Goal: Check status: Check status

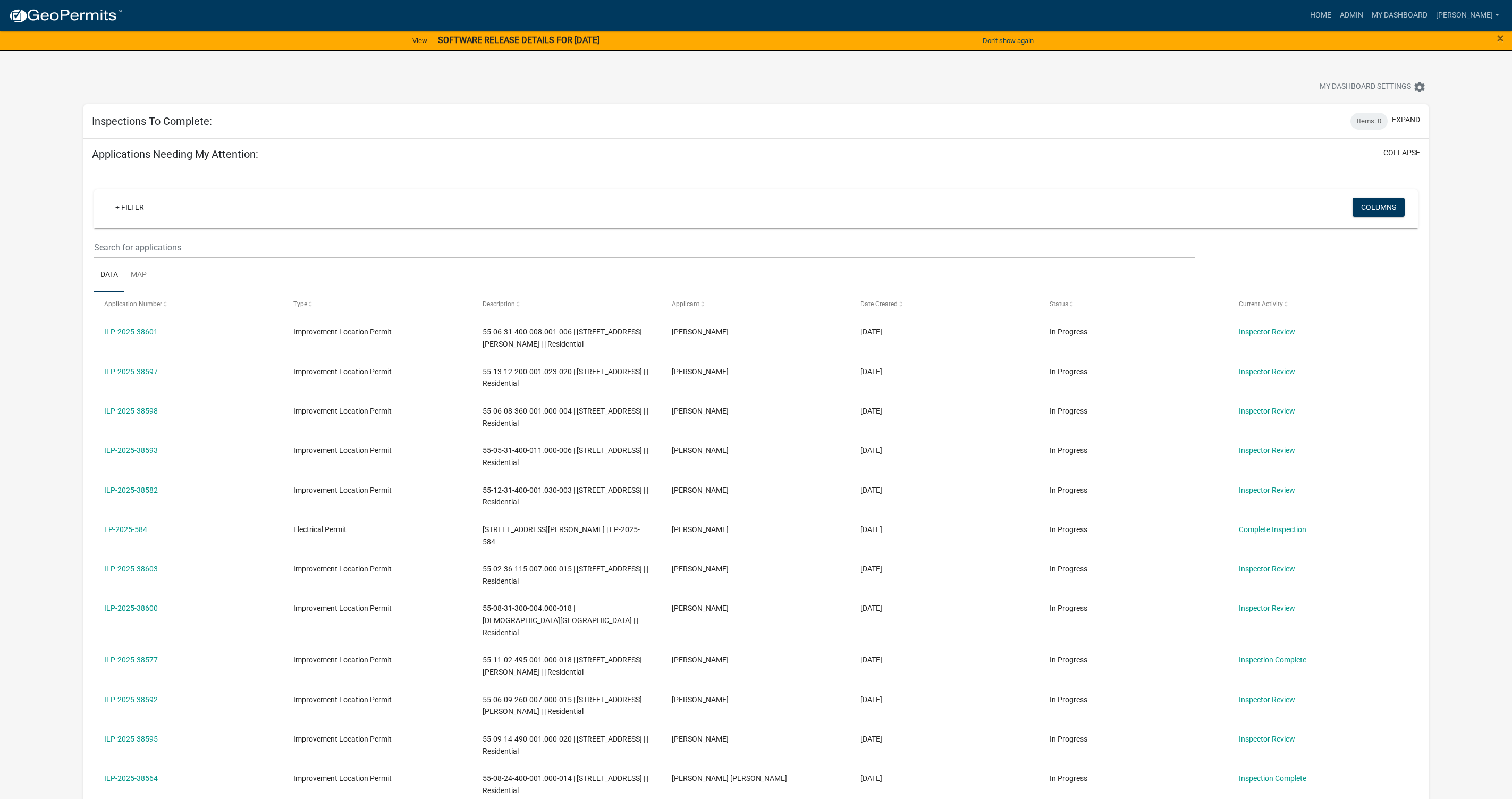
select select "1: 25"
click at [1403, 119] on button "expand" at bounding box center [1406, 120] width 28 height 11
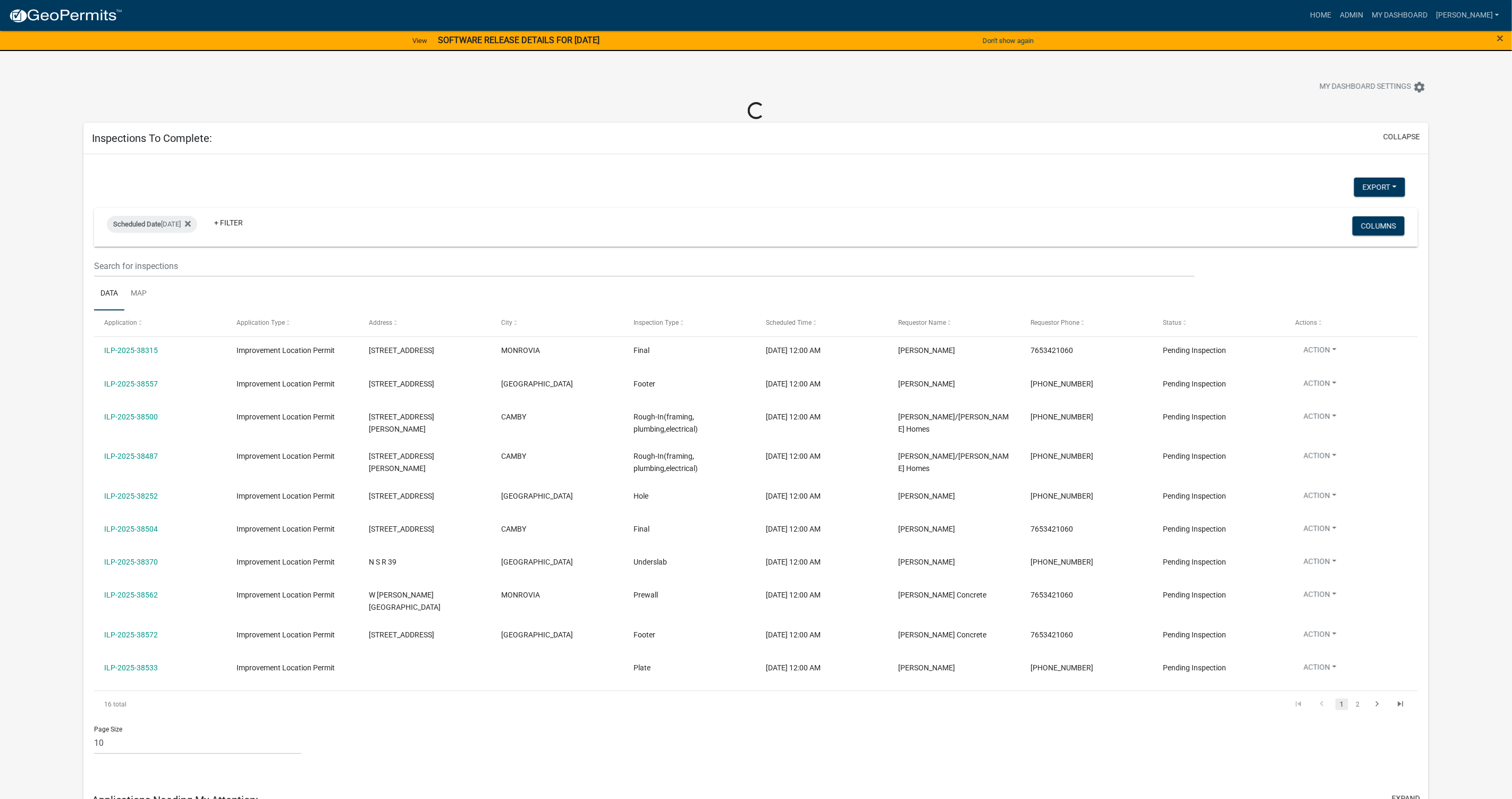
select select "1: 25"
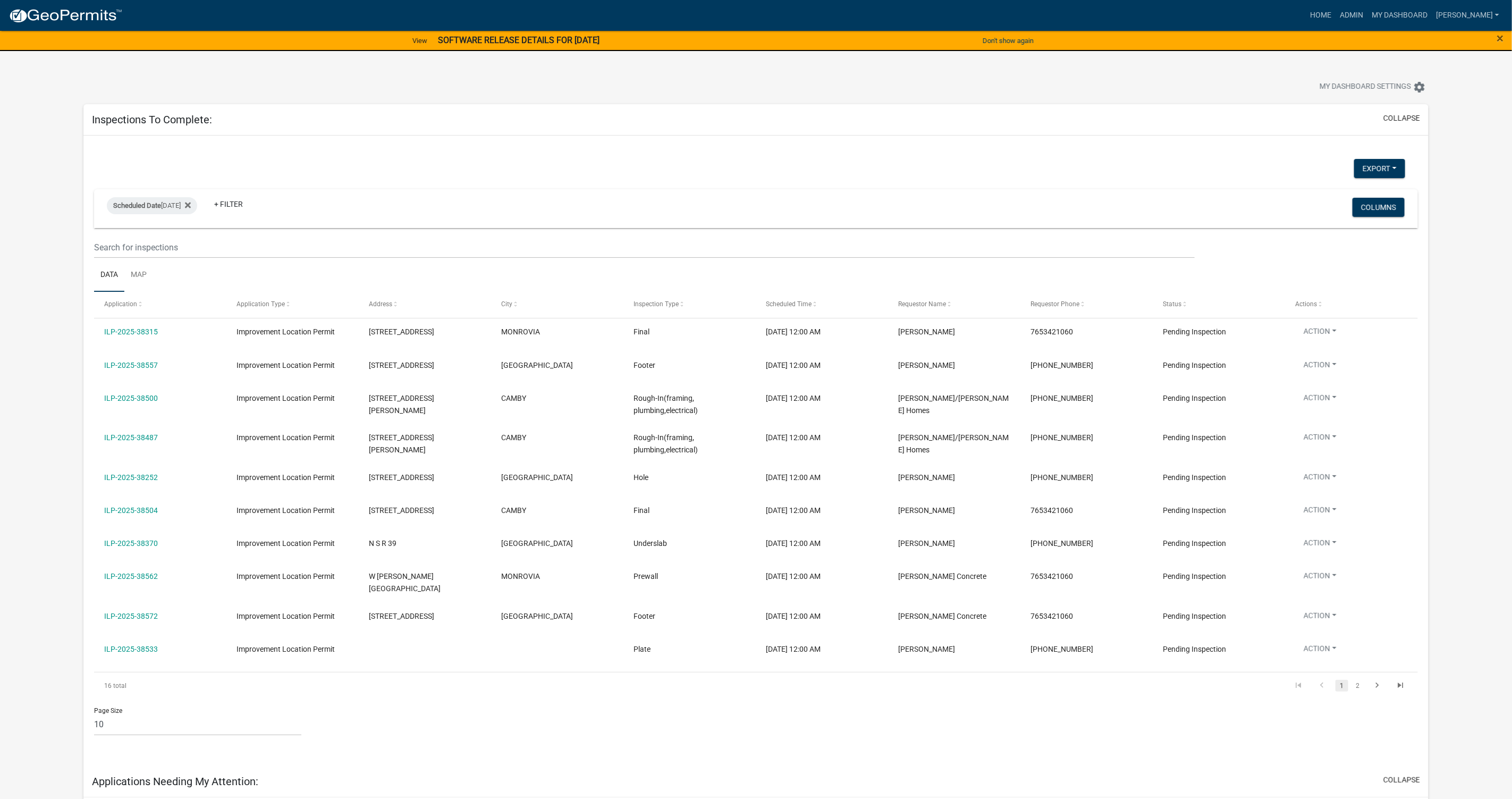
click at [1357, 684] on link "2" at bounding box center [1358, 686] width 13 height 12
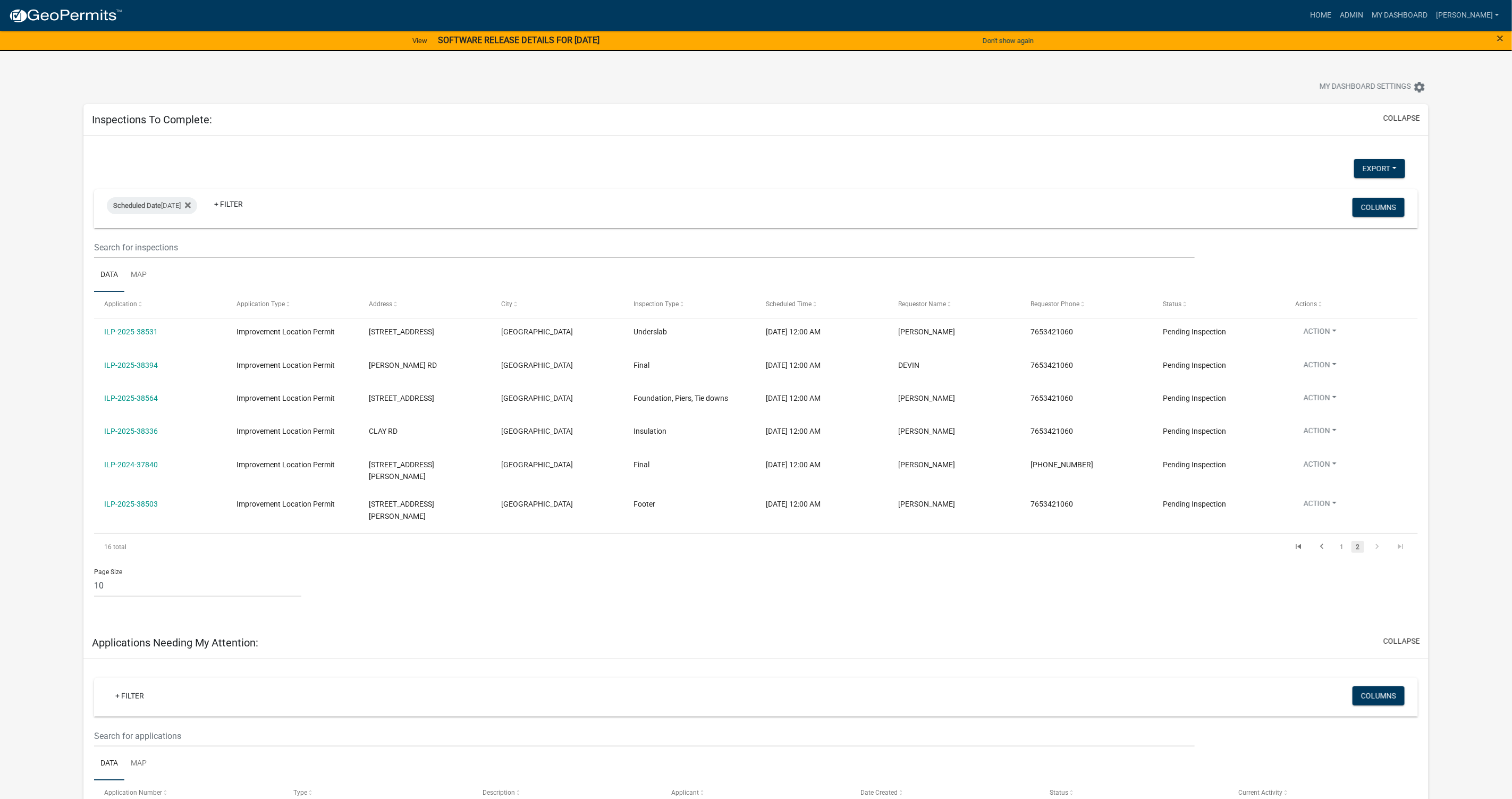
click at [1323, 542] on icon "go to previous page" at bounding box center [1322, 548] width 14 height 13
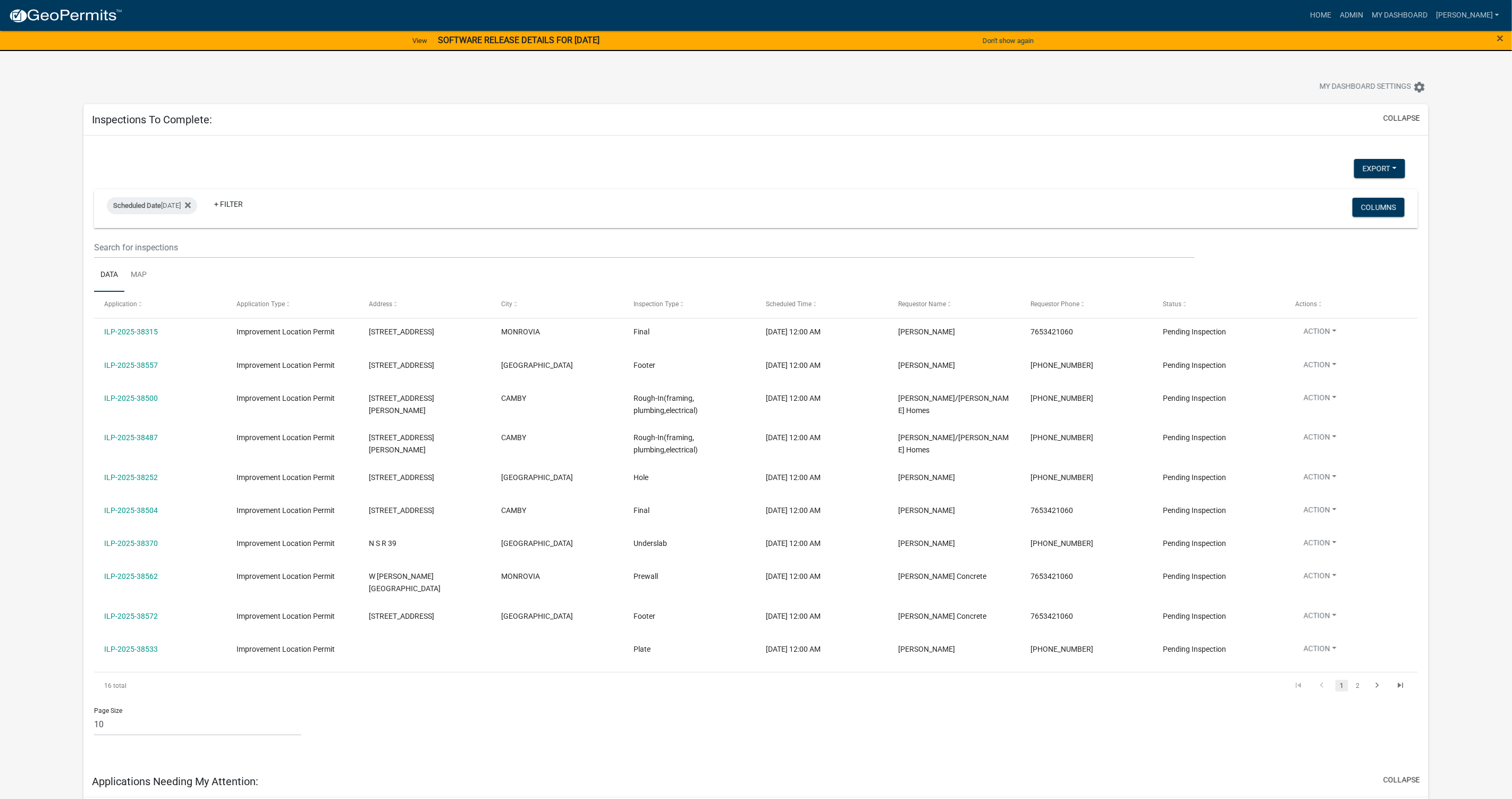
click at [144, 645] on link "ILP-2025-38533" at bounding box center [131, 649] width 54 height 9
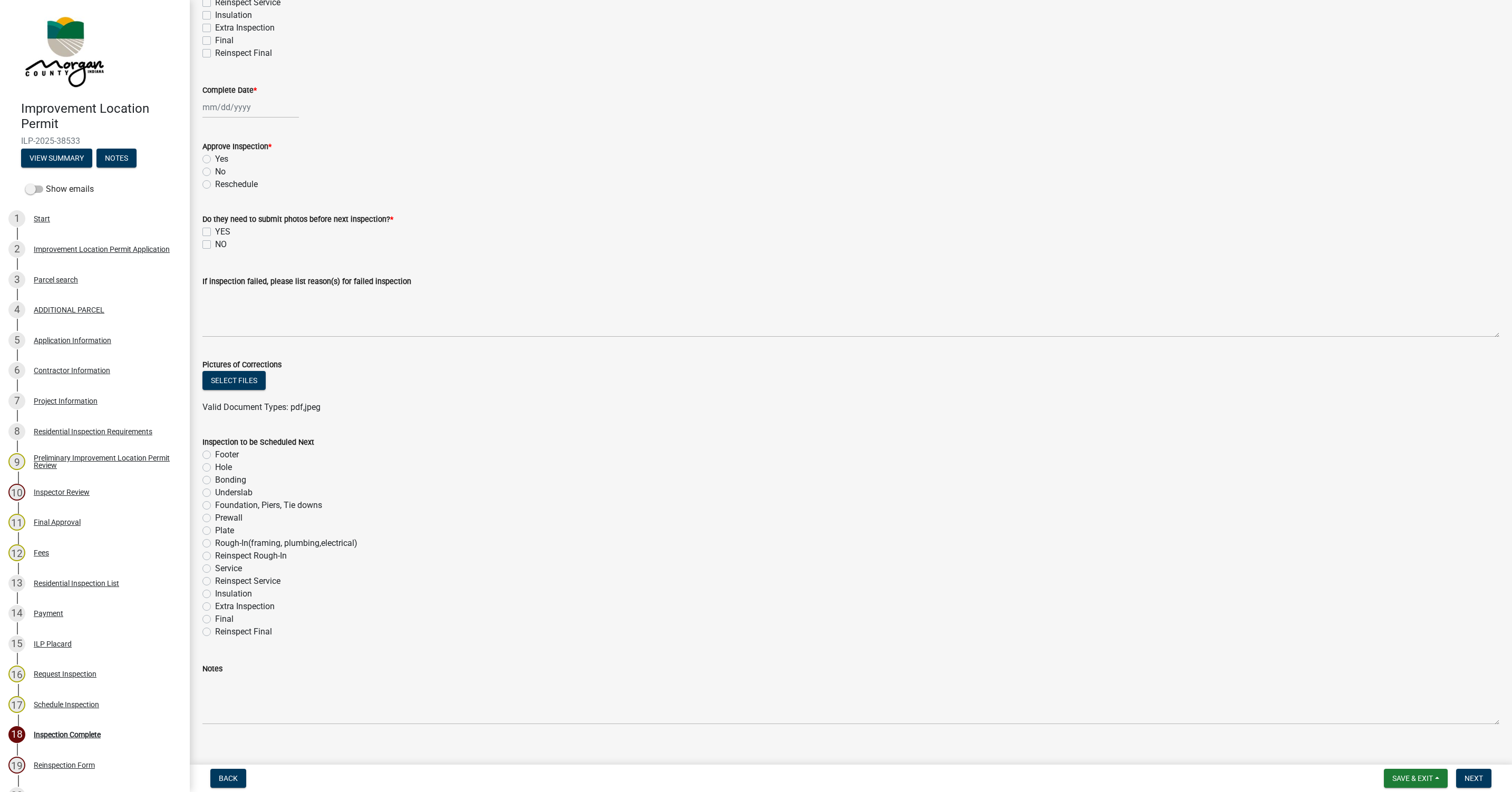
scroll to position [270, 0]
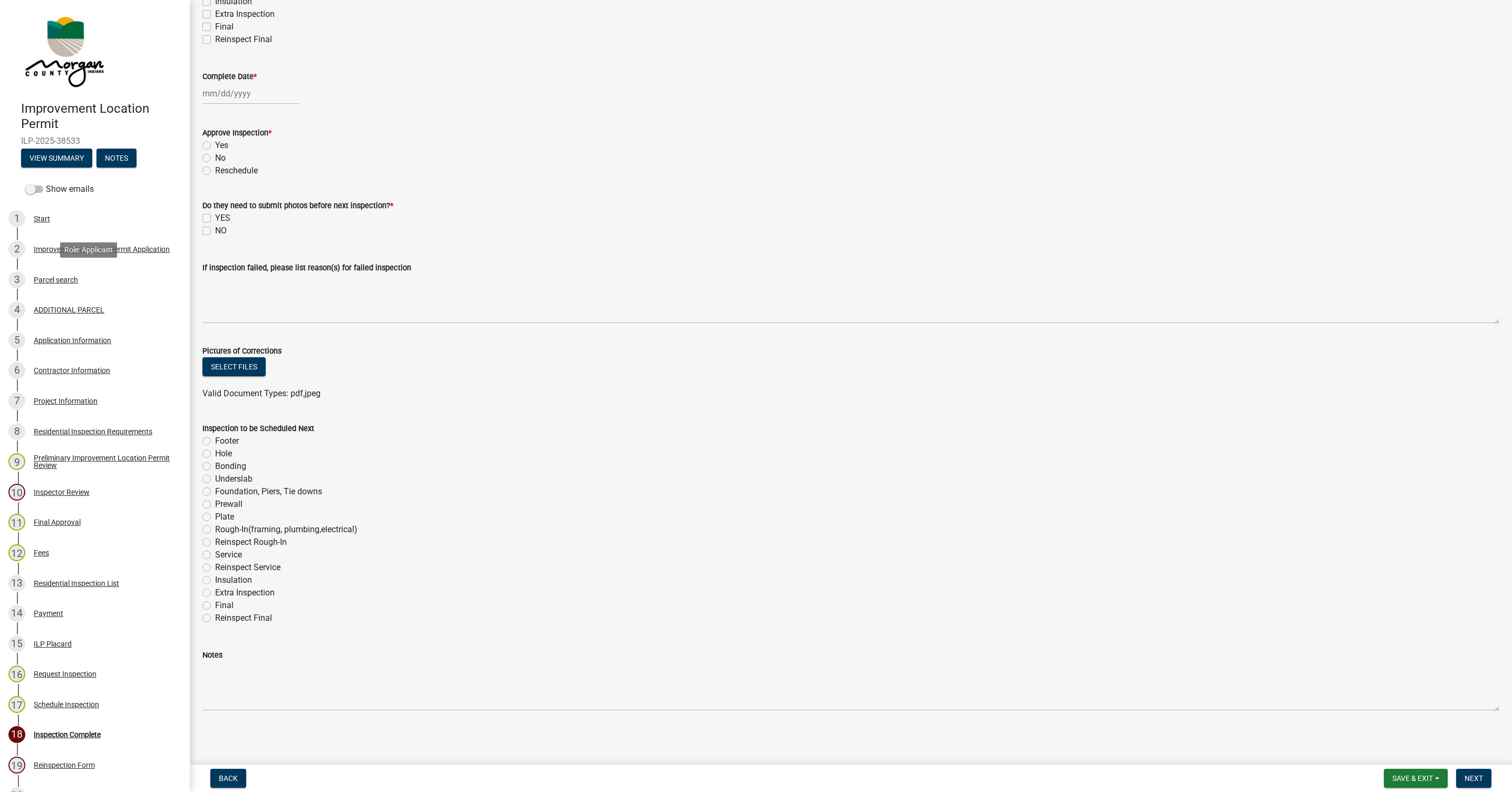
click at [59, 282] on div "Parcel search" at bounding box center [55, 280] width 44 height 7
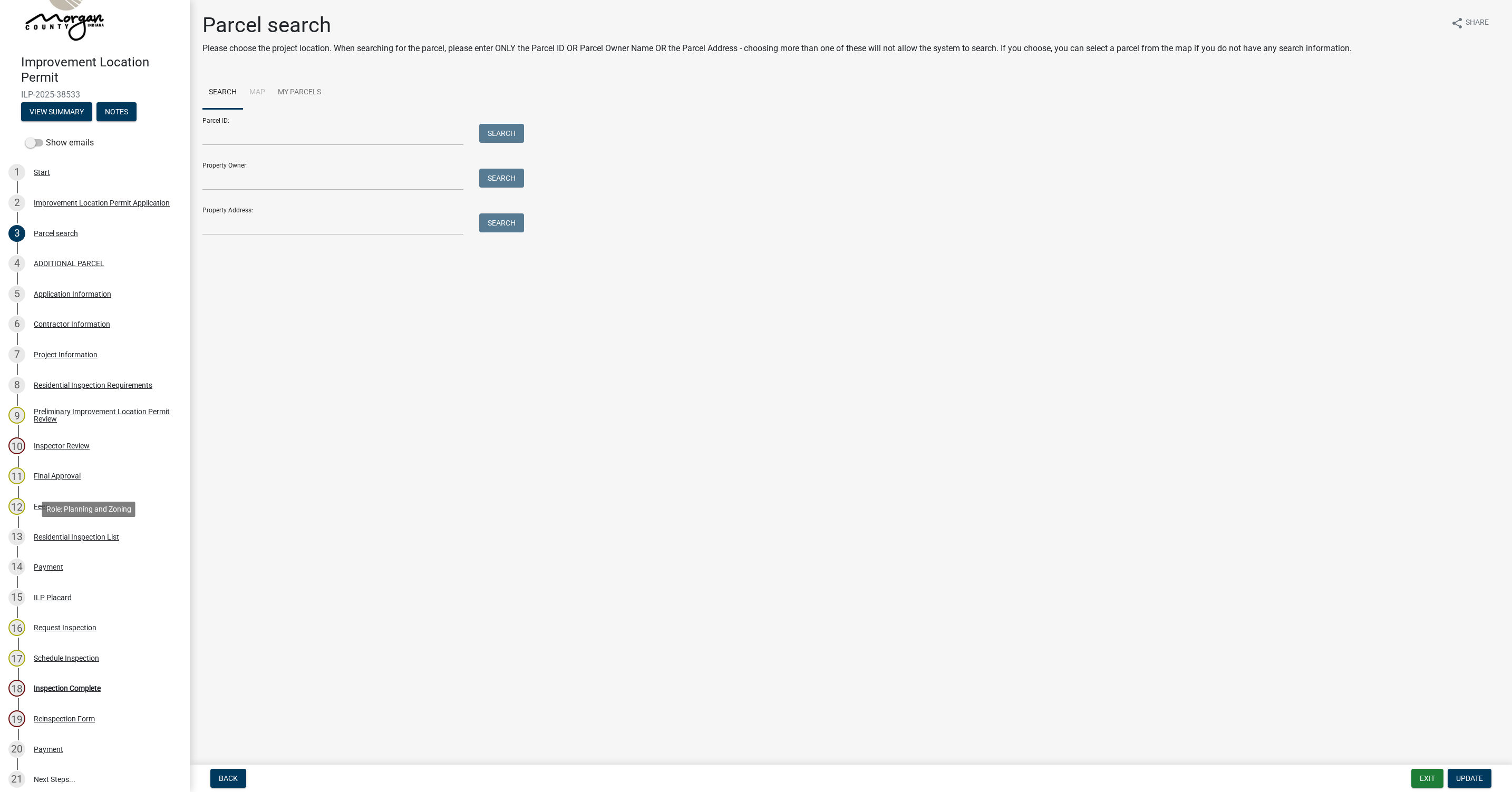
scroll to position [0, 0]
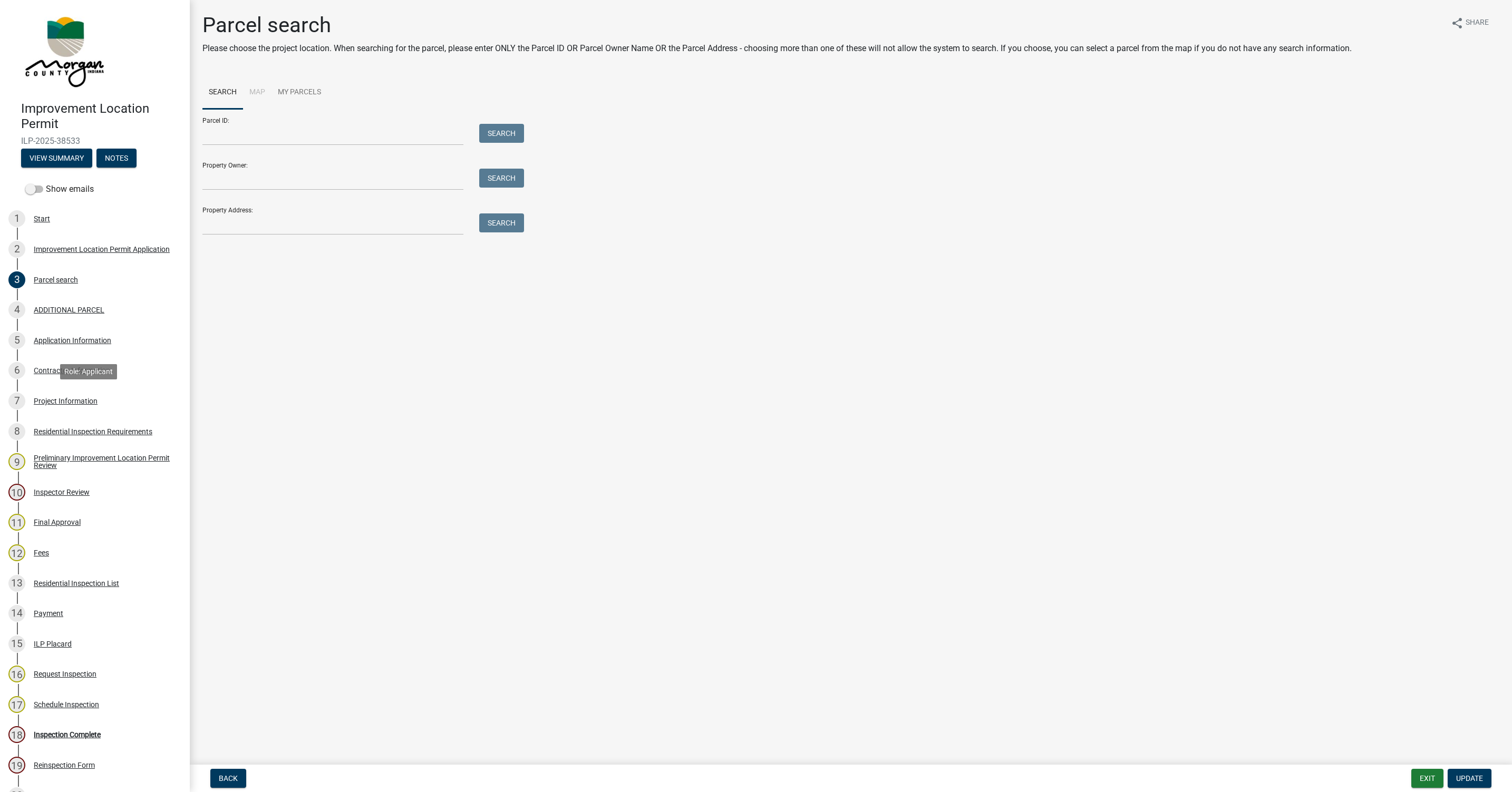
click at [52, 399] on div "Project Information" at bounding box center [66, 400] width 64 height 7
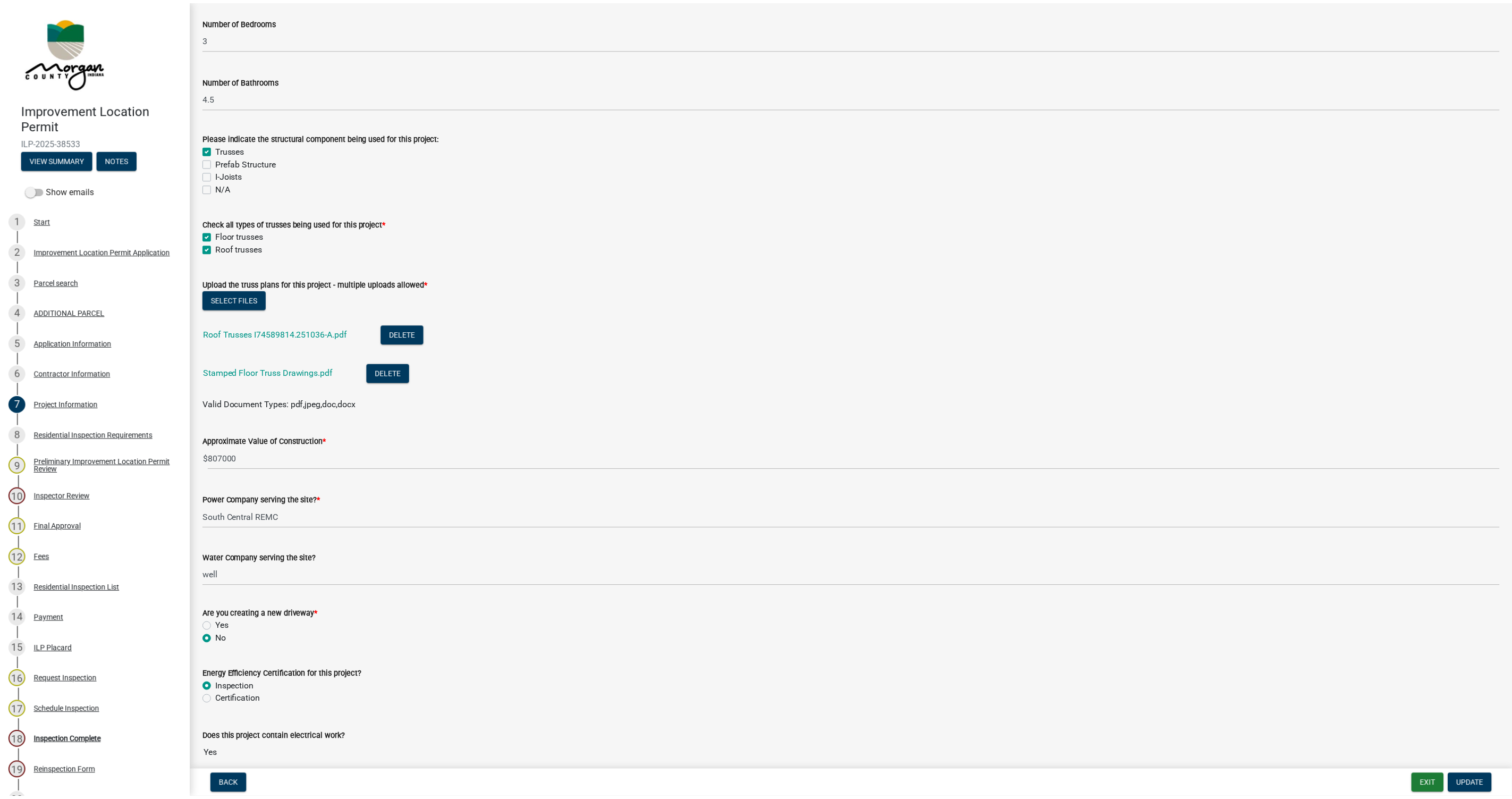
scroll to position [1037, 0]
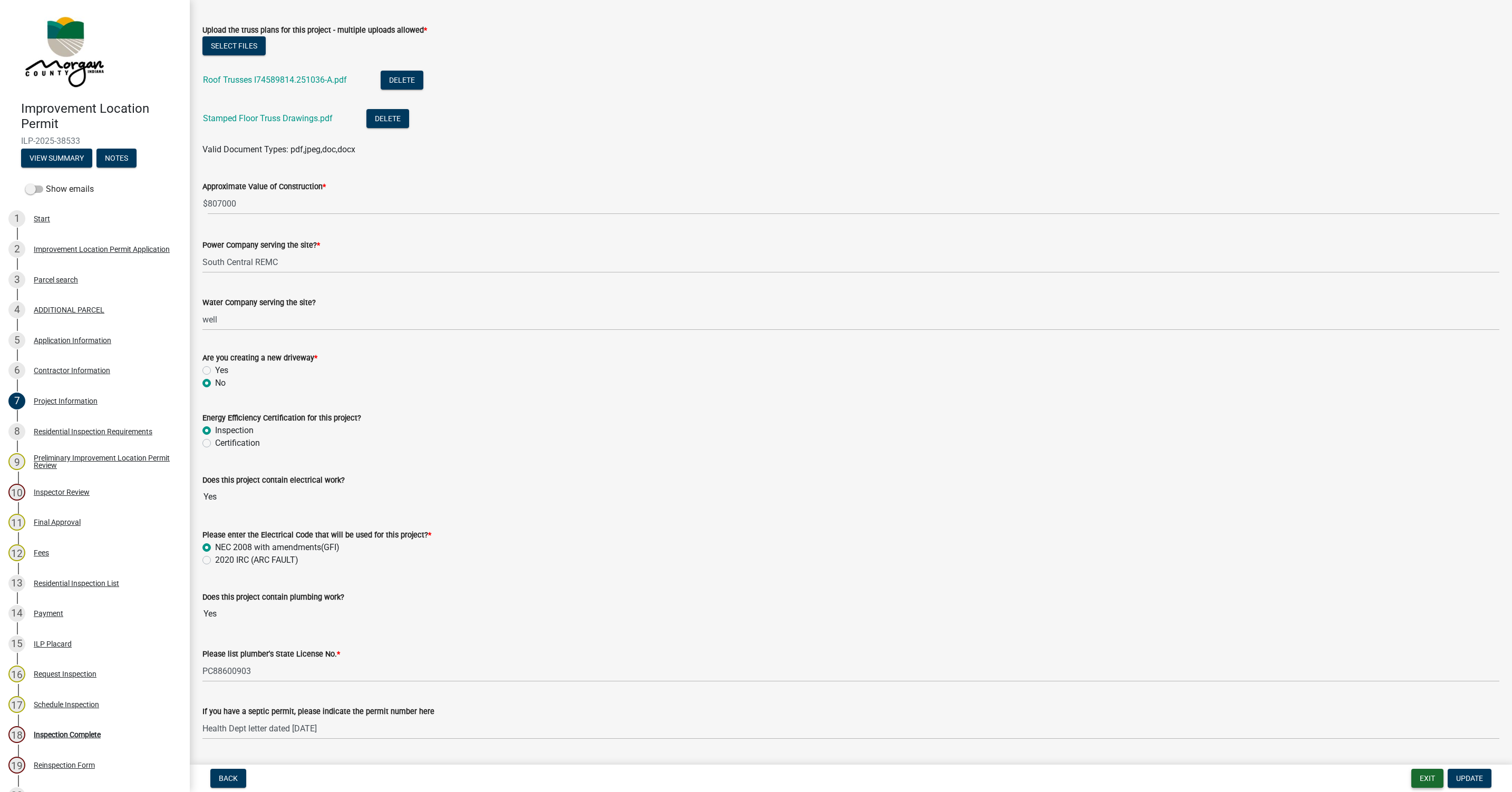
click at [1425, 782] on button "Exit" at bounding box center [1427, 778] width 32 height 19
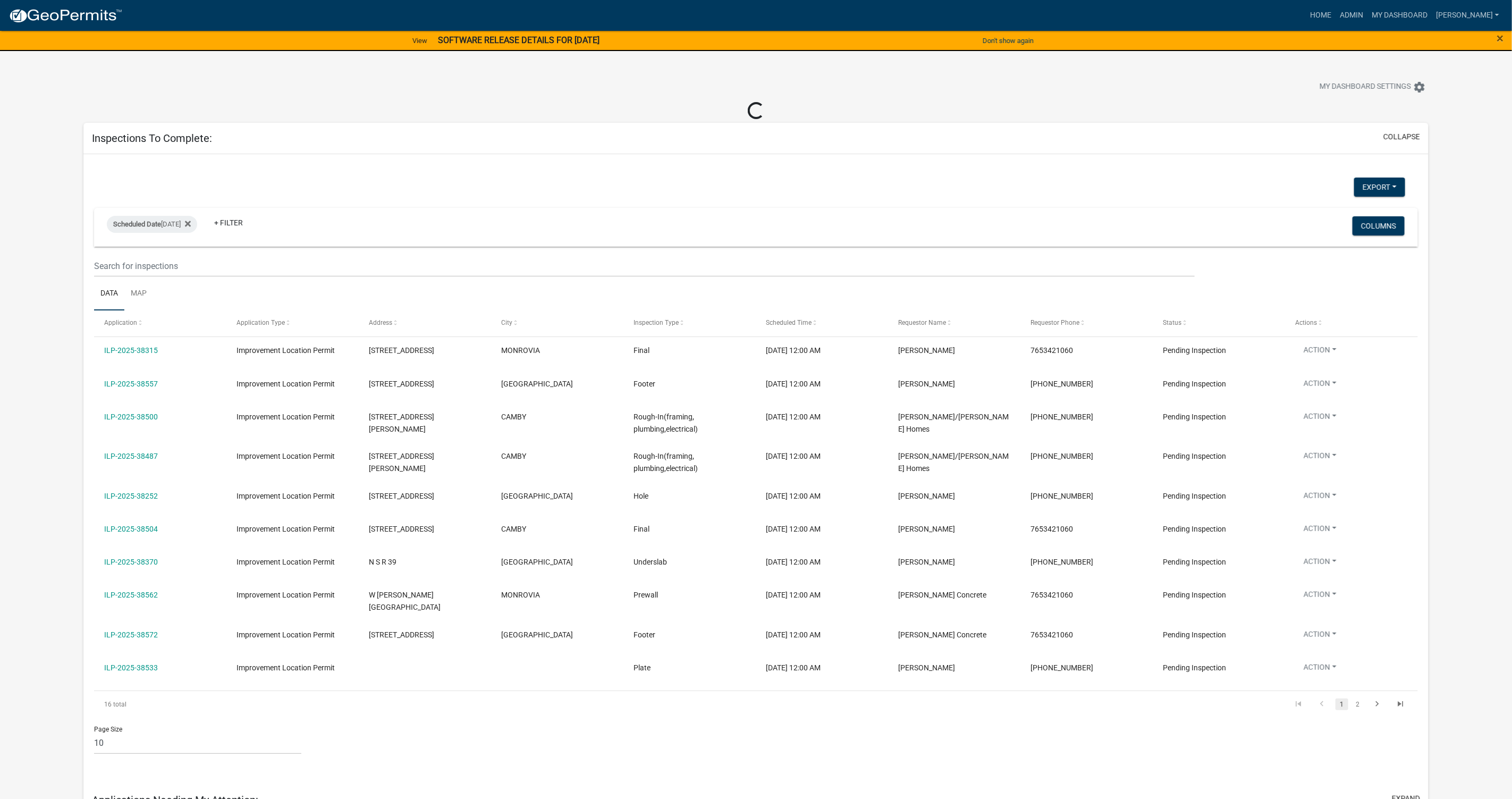
select select "1: 25"
